Goal: Task Accomplishment & Management: Manage account settings

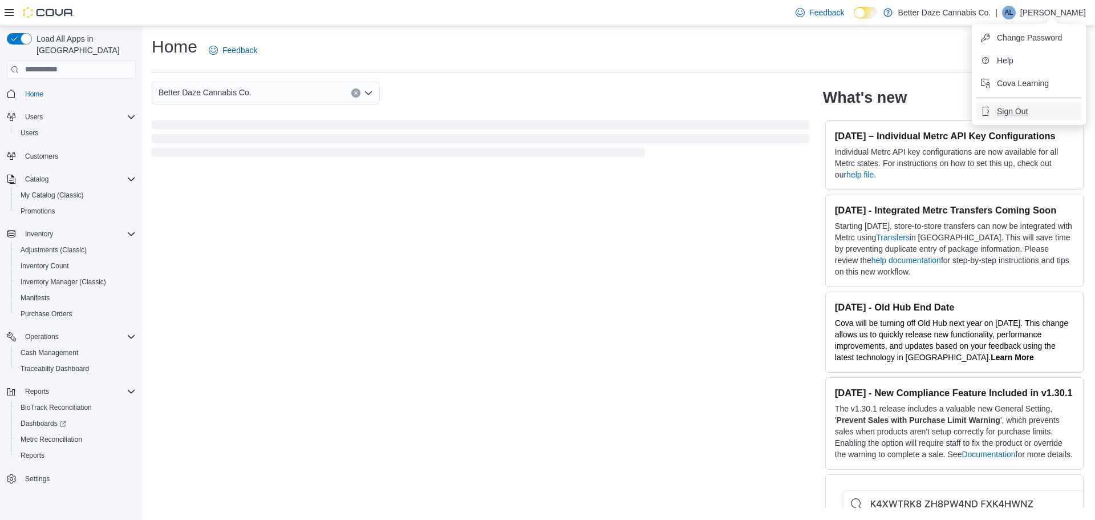
click at [1024, 107] on span "Sign Out" at bounding box center [1012, 111] width 31 height 11
